Goal: Check status

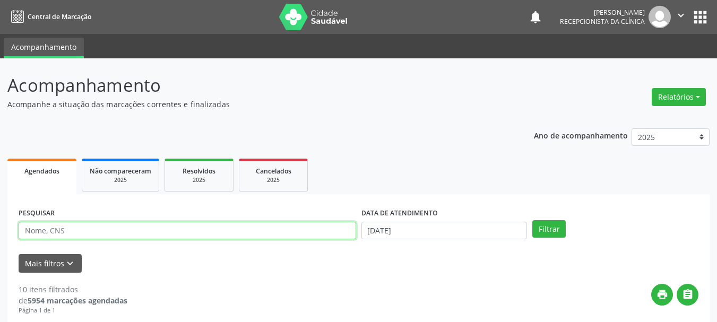
click at [93, 232] on input "text" at bounding box center [187, 231] width 337 height 18
type input "705406493457892"
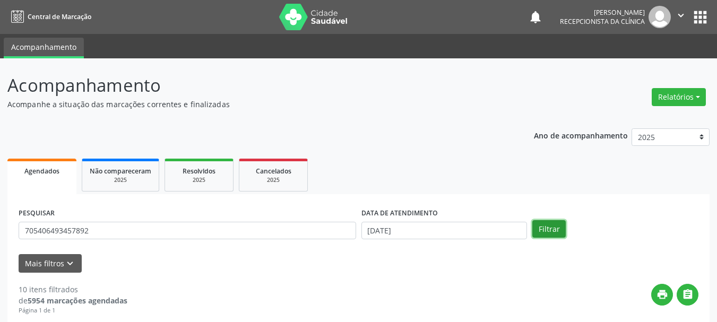
click at [562, 230] on button "Filtrar" at bounding box center [548, 229] width 33 height 18
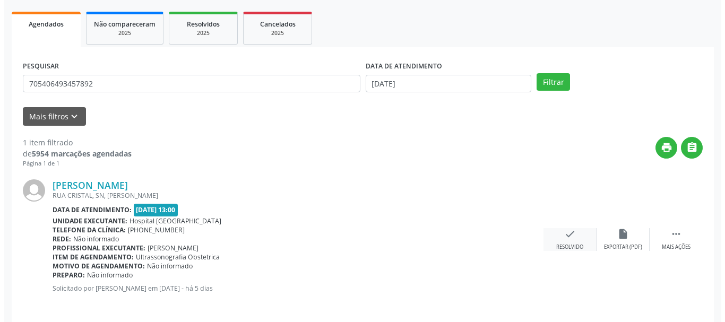
scroll to position [155, 0]
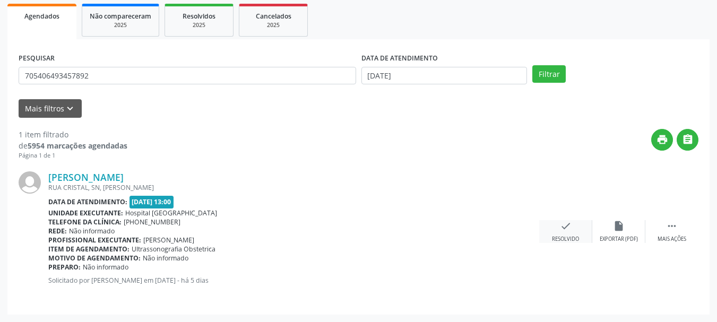
click at [569, 223] on icon "check" at bounding box center [566, 226] width 12 height 12
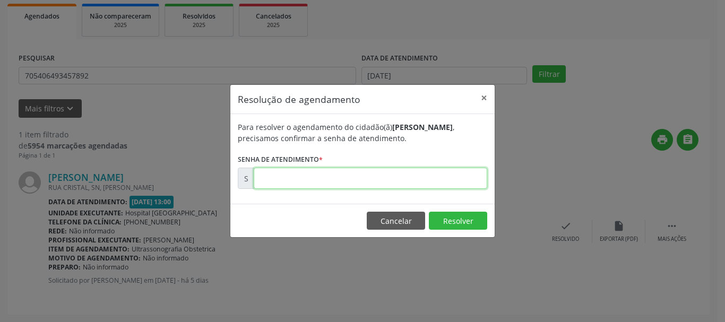
drag, startPoint x: 350, startPoint y: 185, endPoint x: 363, endPoint y: 183, distance: 13.9
click at [350, 185] on input "text" at bounding box center [370, 178] width 233 height 21
type input "00176678"
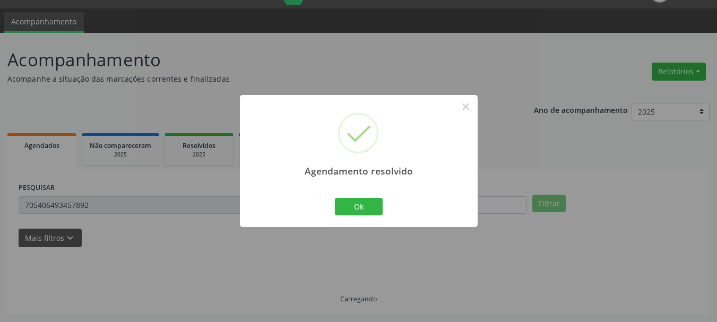
scroll to position [3, 0]
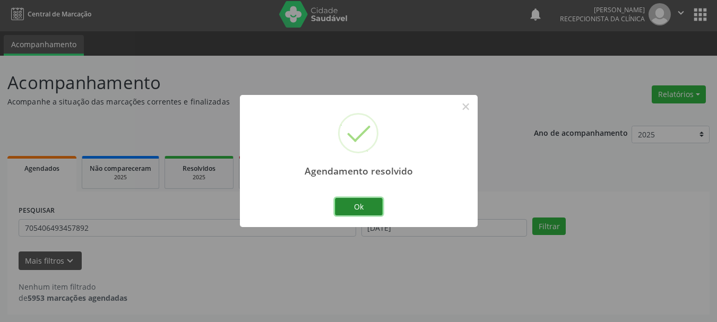
click at [346, 206] on button "Ok" at bounding box center [359, 207] width 48 height 18
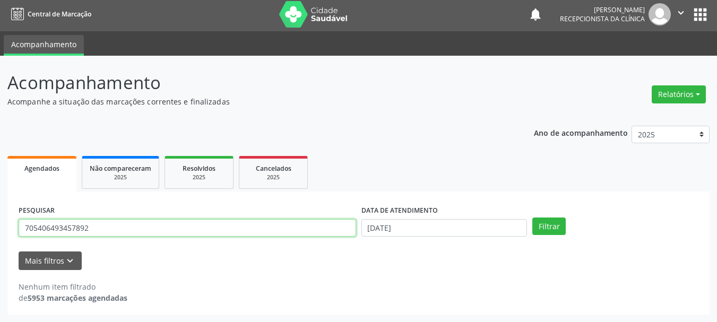
drag, startPoint x: 135, startPoint y: 231, endPoint x: 0, endPoint y: 277, distance: 142.4
click at [0, 277] on div "Acompanhamento Acompanhe a situação das marcações correntes e finalizadas Relat…" at bounding box center [358, 189] width 717 height 266
type input "706801263144728"
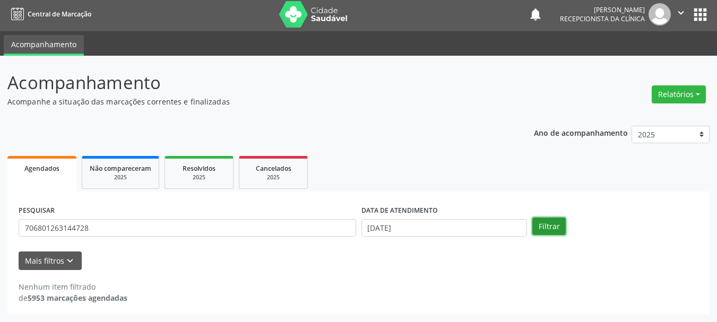
click at [552, 220] on button "Filtrar" at bounding box center [548, 227] width 33 height 18
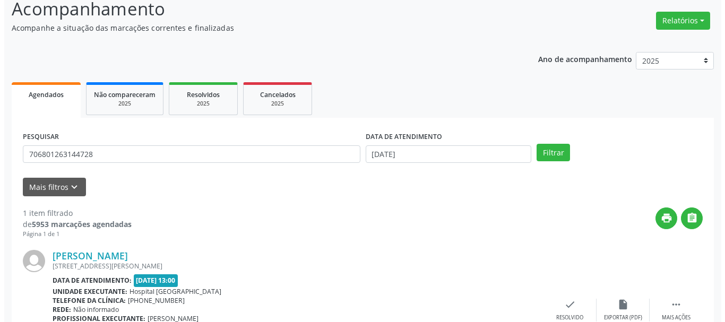
scroll to position [155, 0]
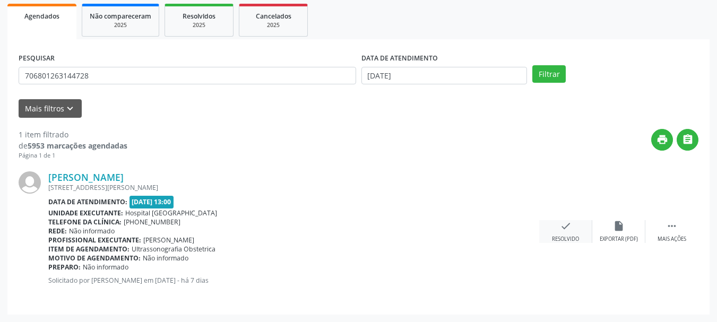
click at [569, 230] on icon "check" at bounding box center [566, 226] width 12 height 12
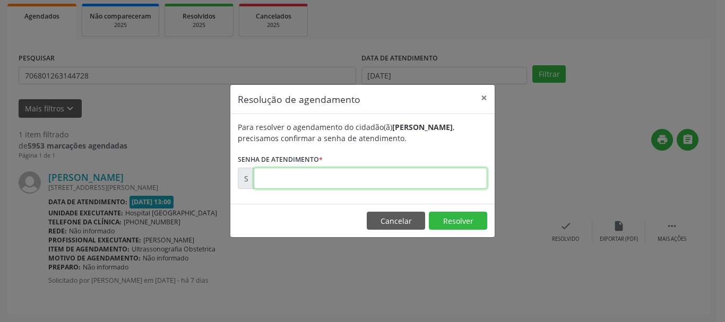
click at [398, 179] on input "text" at bounding box center [370, 178] width 233 height 21
type input "00176165"
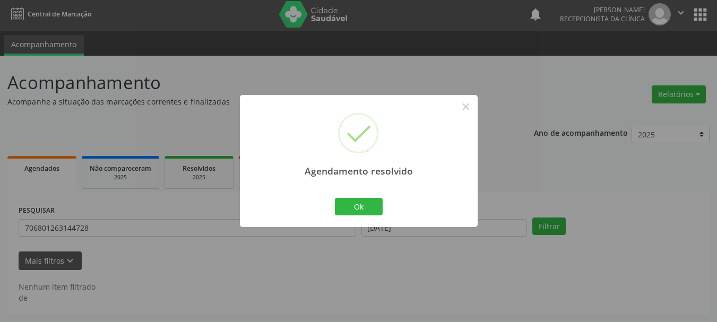
scroll to position [3, 0]
click at [355, 206] on button "Ok" at bounding box center [359, 207] width 48 height 18
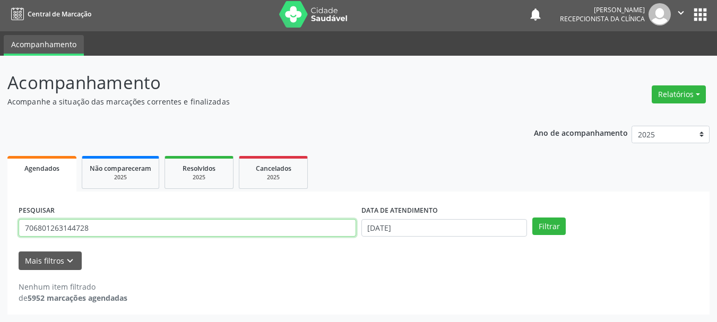
drag, startPoint x: 132, startPoint y: 223, endPoint x: 0, endPoint y: 253, distance: 134.9
click at [0, 253] on div "Acompanhamento Acompanhe a situação das marcações correntes e finalizadas Relat…" at bounding box center [358, 189] width 717 height 266
type input "709608681690178"
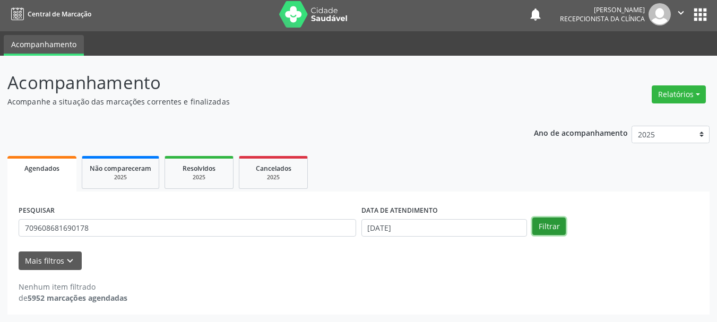
click at [542, 229] on button "Filtrar" at bounding box center [548, 227] width 33 height 18
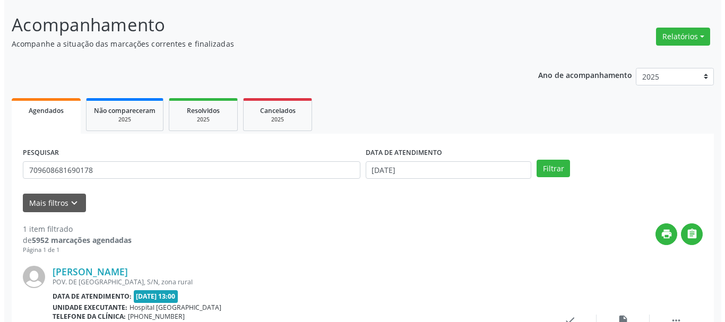
scroll to position [155, 0]
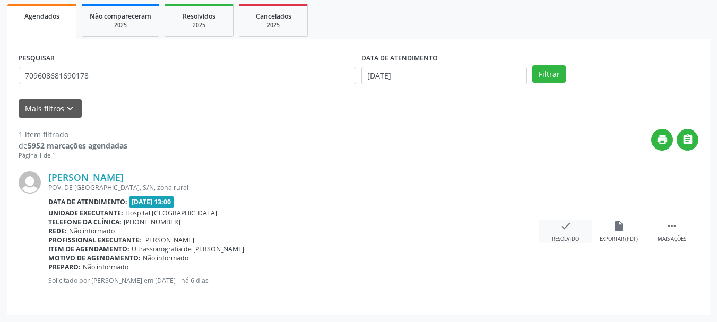
click at [571, 227] on div "check Resolvido" at bounding box center [565, 231] width 53 height 23
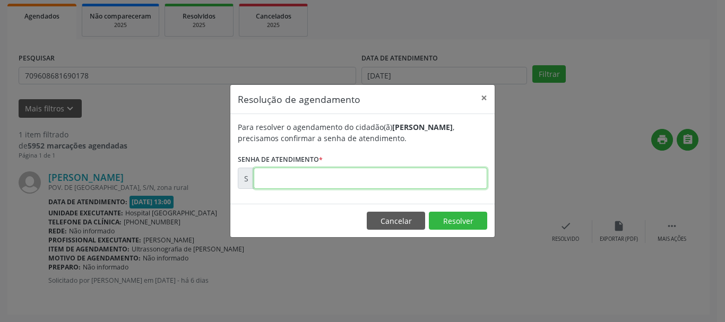
click at [371, 178] on input "text" at bounding box center [370, 178] width 233 height 21
type input "00176594"
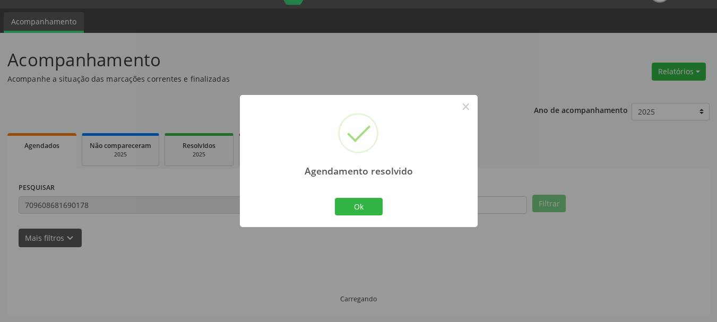
scroll to position [3, 0]
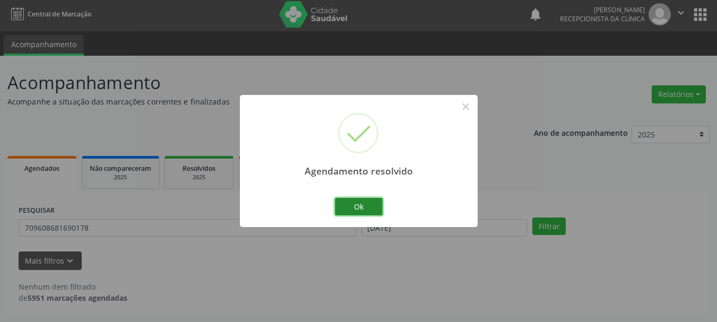
click at [364, 210] on button "Ok" at bounding box center [359, 207] width 48 height 18
